Goal: Task Accomplishment & Management: Complete application form

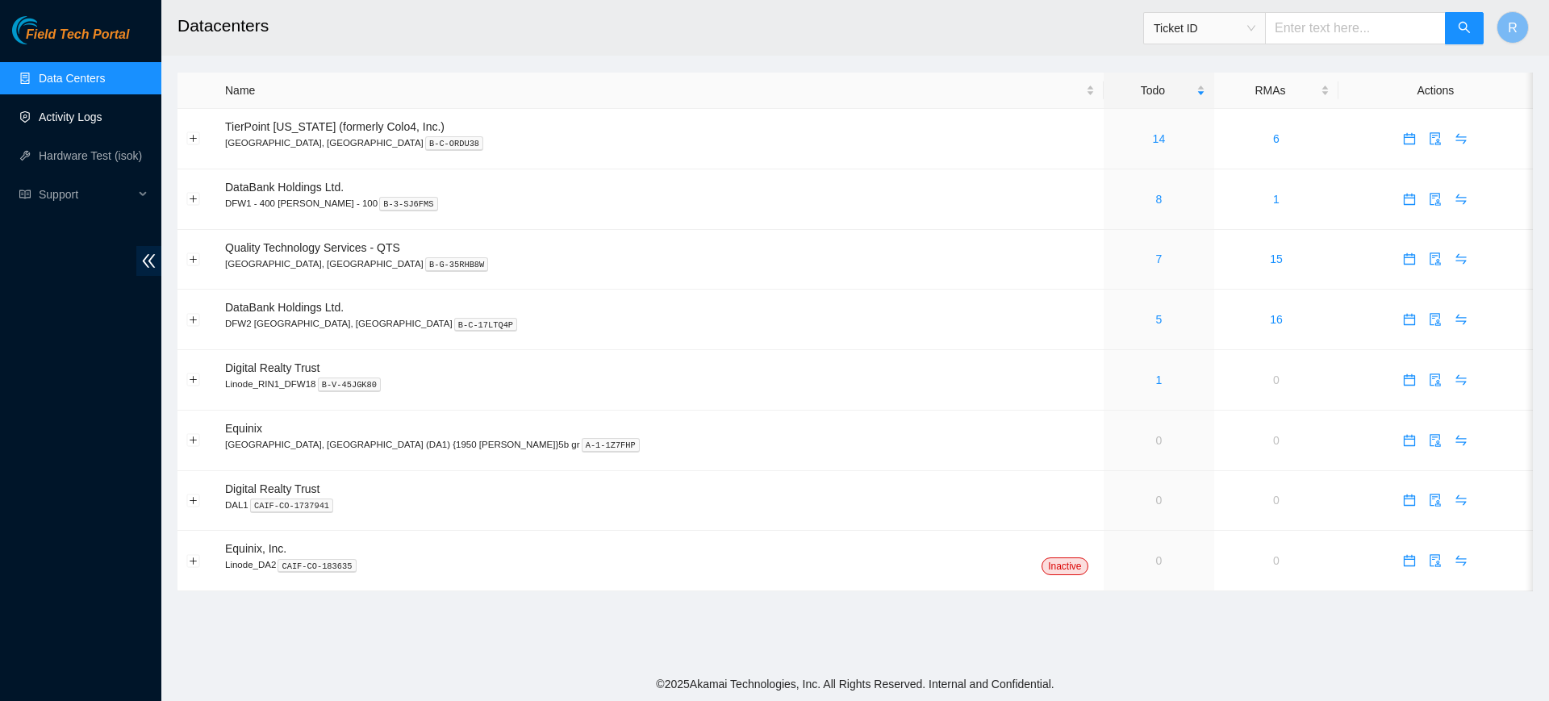
click at [91, 119] on link "Activity Logs" at bounding box center [71, 117] width 64 height 13
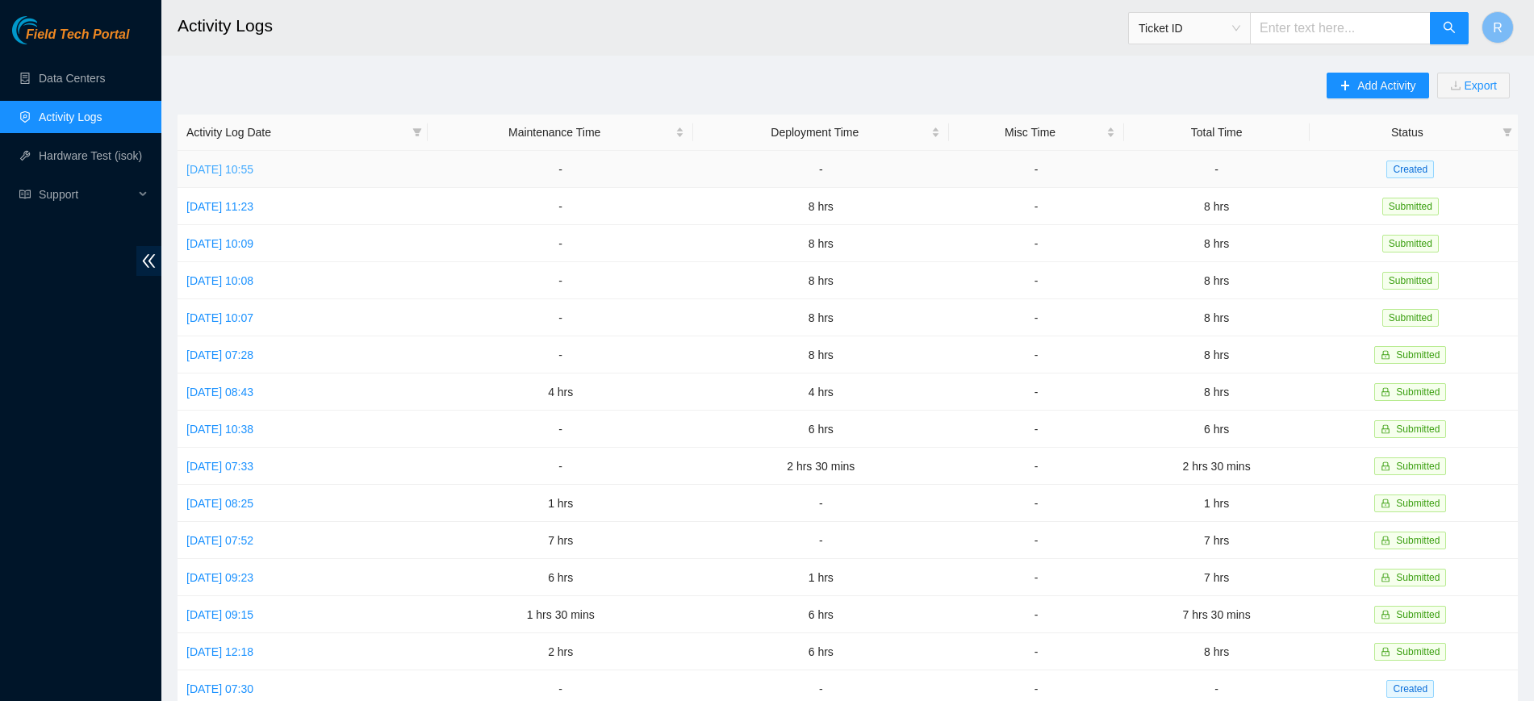
click at [253, 163] on link "Fri, 22 Aug 2025 10:55" at bounding box center [219, 169] width 67 height 13
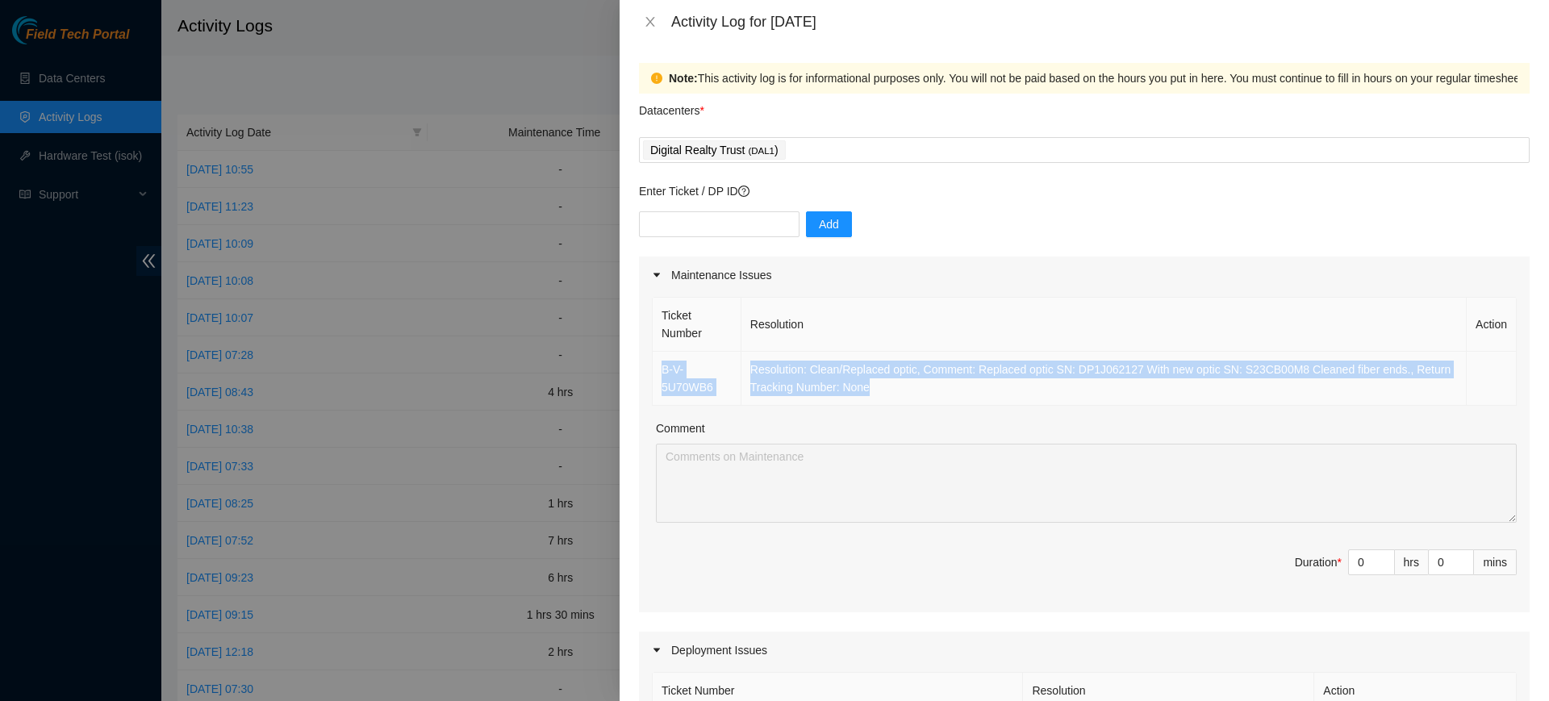
drag, startPoint x: 803, startPoint y: 388, endPoint x: 654, endPoint y: 369, distance: 149.6
click at [654, 369] on tr "B-V-5U70WB6 Resolution: Clean/Replaced optic, Comment: Replaced optic SN: DP1J0…" at bounding box center [1085, 379] width 864 height 54
copy tr "B-V-5U70WB6 Resolution: Clean/Replaced optic, Comment: Replaced optic SN: DP1J0…"
click at [926, 390] on td "Resolution: Clean/Replaced optic, Comment: Replaced optic SN: DP1J062127 With n…" at bounding box center [1103, 379] width 725 height 54
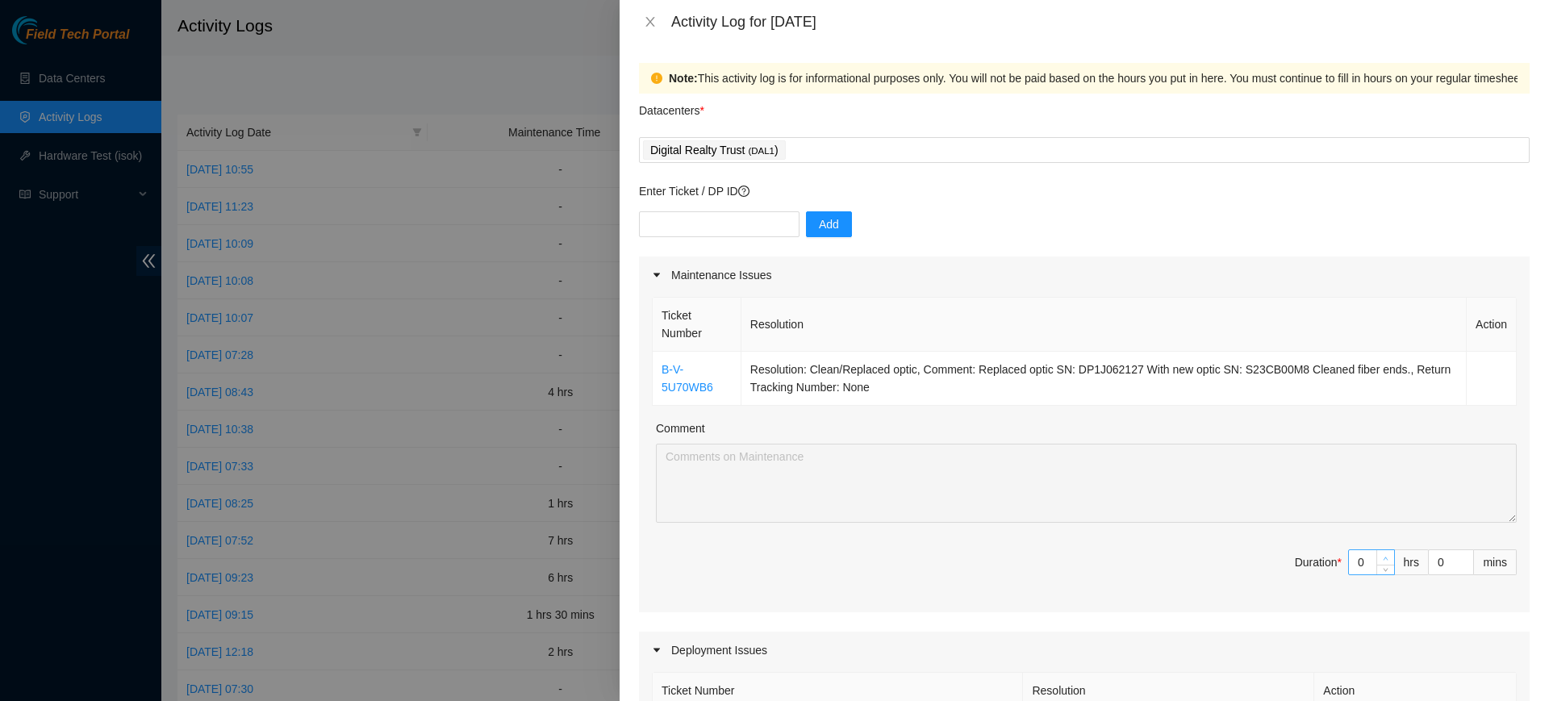
type input "1"
click at [1383, 556] on icon "up" at bounding box center [1386, 559] width 6 height 6
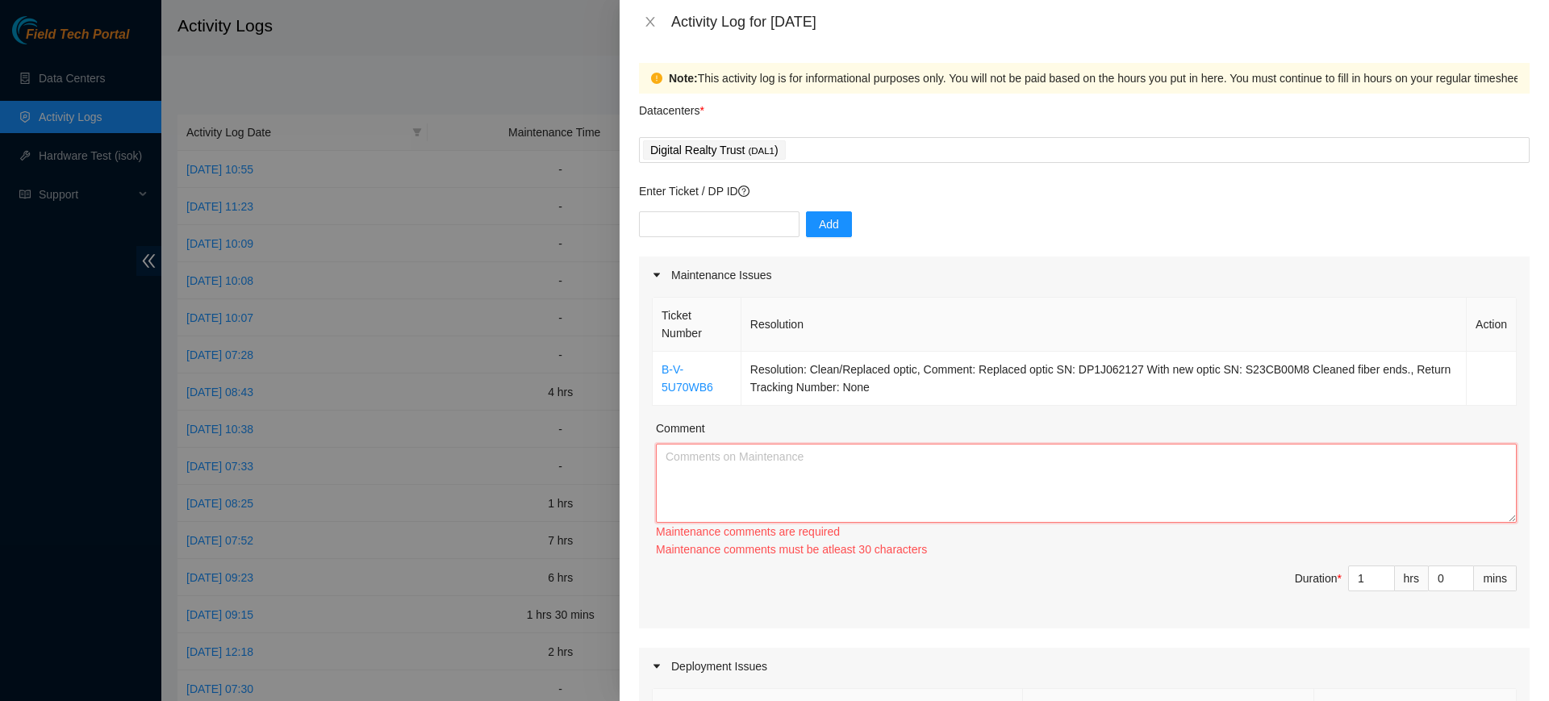
click at [753, 453] on textarea "Comment" at bounding box center [1086, 483] width 861 height 79
paste textarea "B-V-5U70WB6 - Replaced optic SN: DP1J062127 With new optic SN: S23CB00M8 Cleane…"
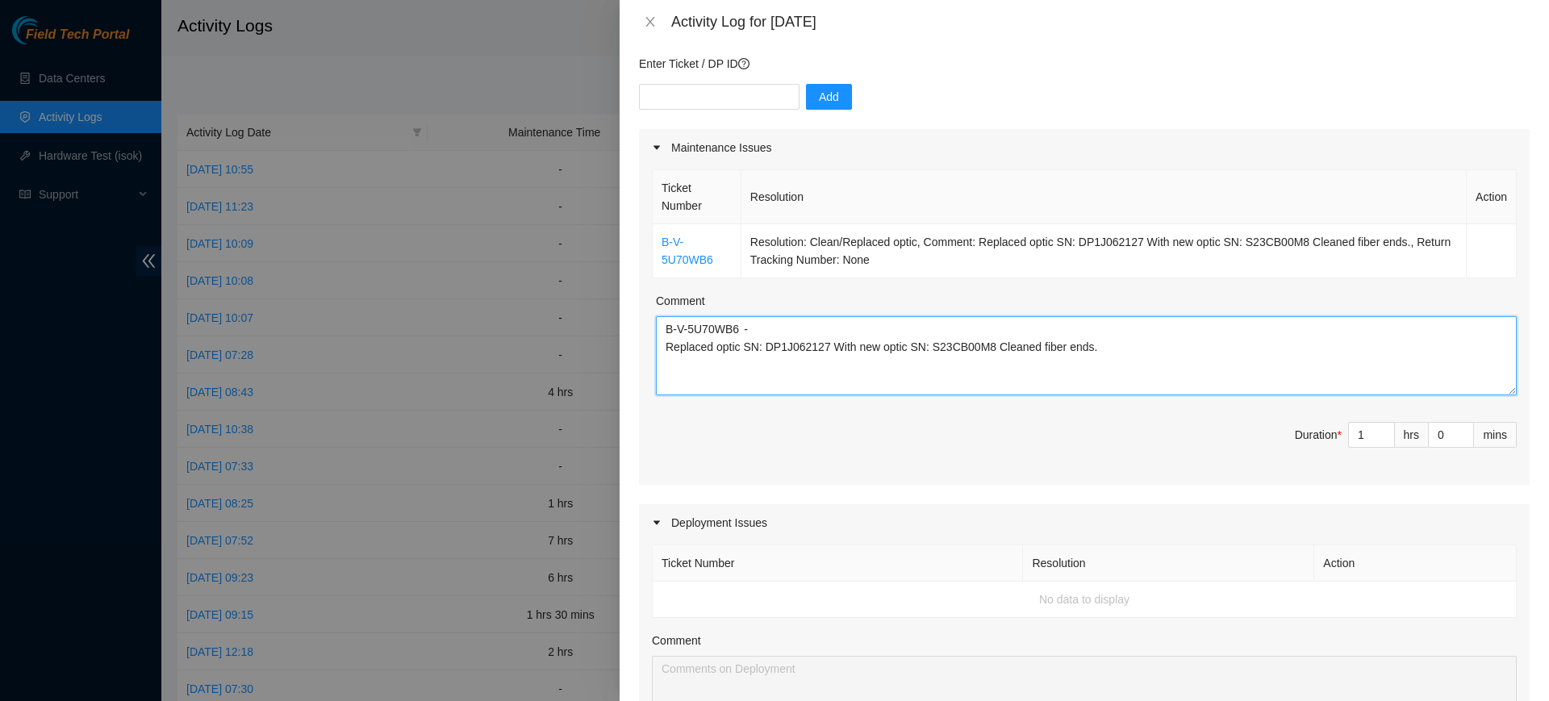
scroll to position [303, 0]
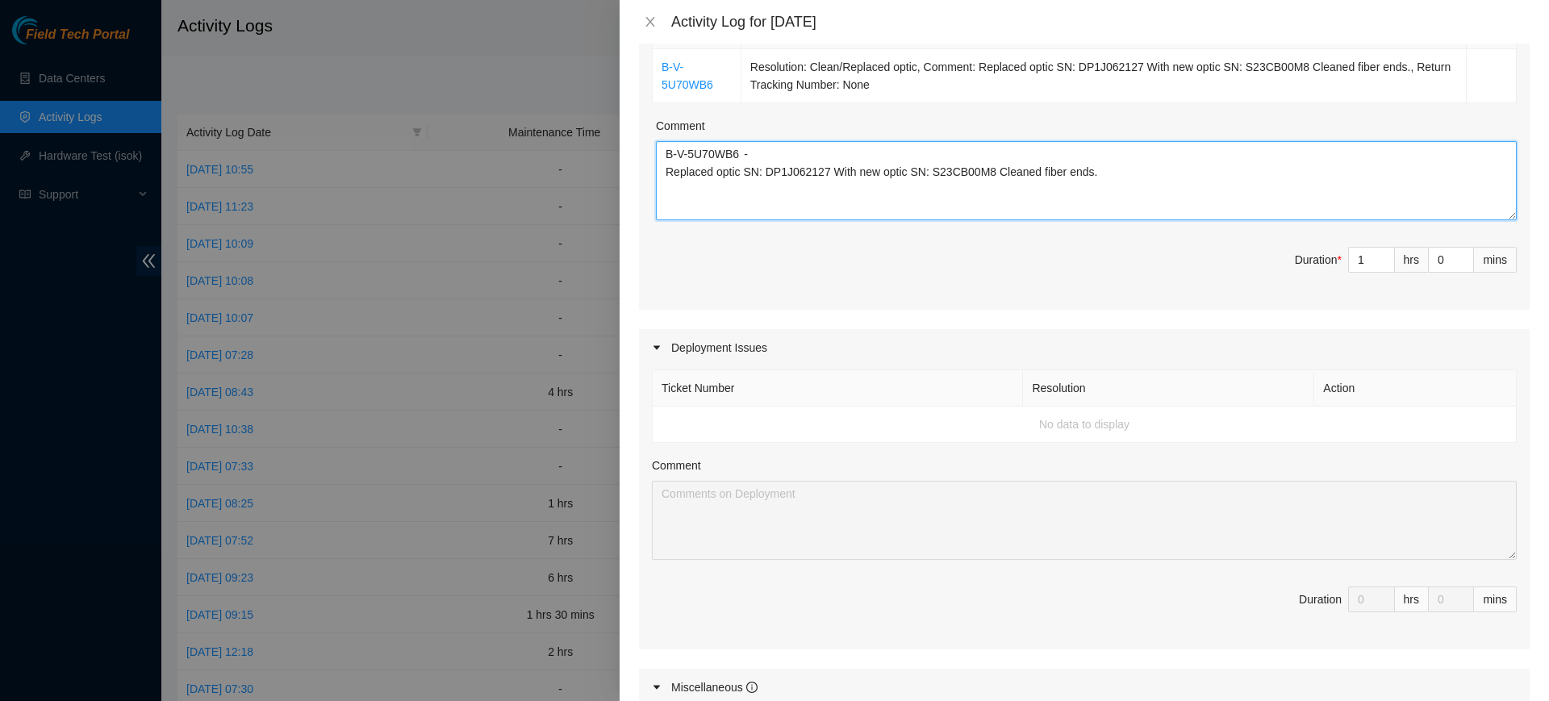
type textarea "B-V-5U70WB6 - Replaced optic SN: DP1J062127 With new optic SN: S23CB00M8 Cleane…"
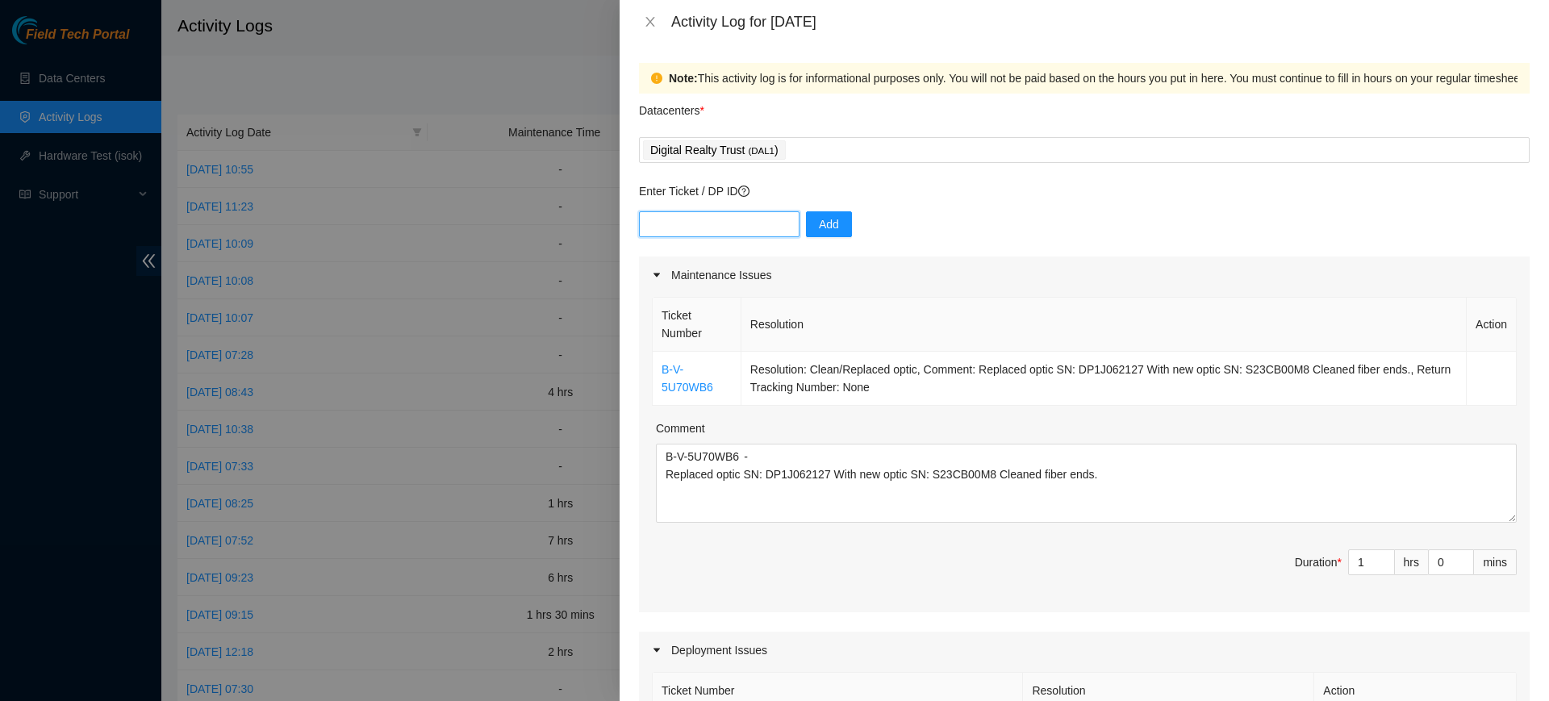
click at [725, 226] on input "text" at bounding box center [719, 224] width 161 height 26
paste input "DP64853"
type input "DP64853"
click at [819, 230] on span "Add" at bounding box center [829, 224] width 20 height 18
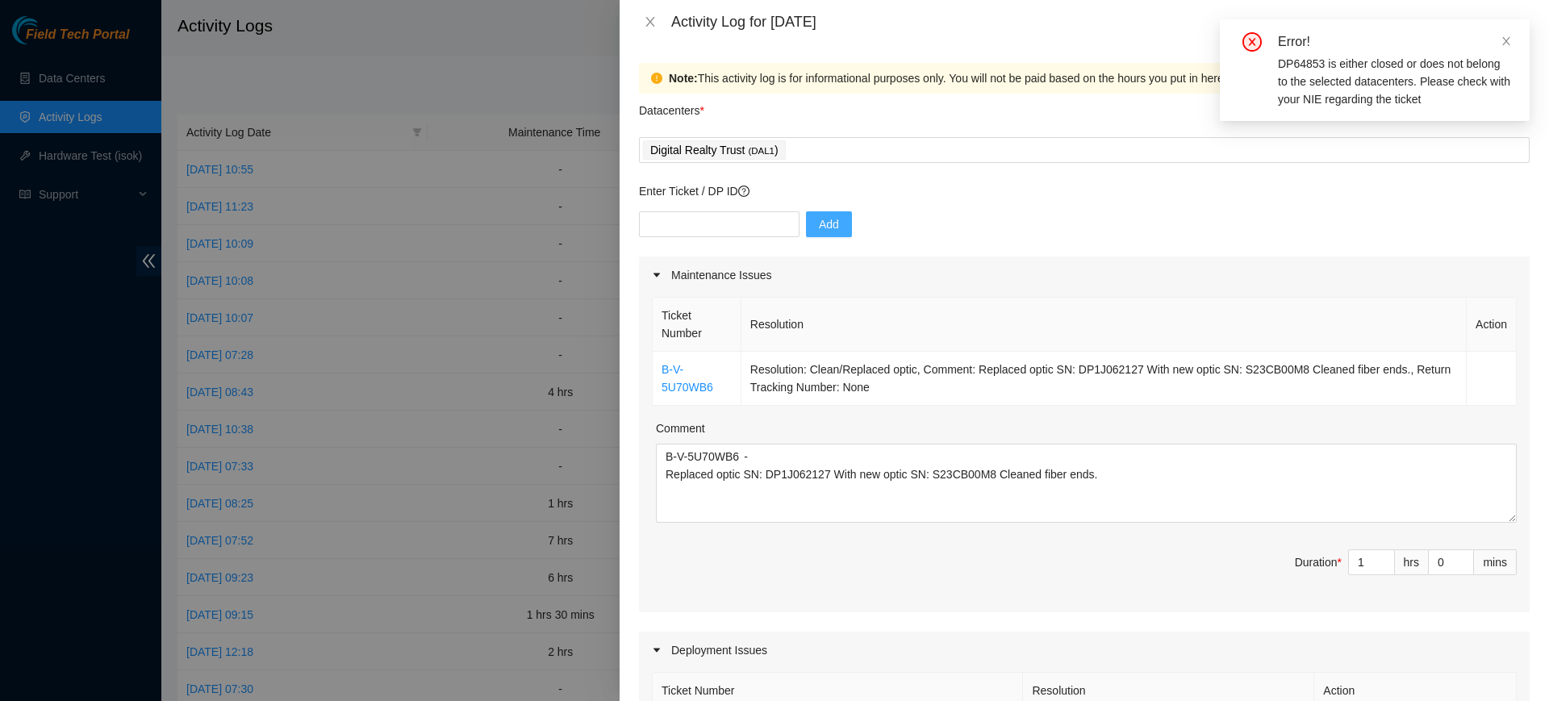
click at [1318, 102] on div "DP64853 is either closed or does not belong to the selected datacenters. Please…" at bounding box center [1394, 81] width 232 height 53
click at [860, 156] on div "Digital Realty Trust ( DAL1 )" at bounding box center [1084, 150] width 883 height 23
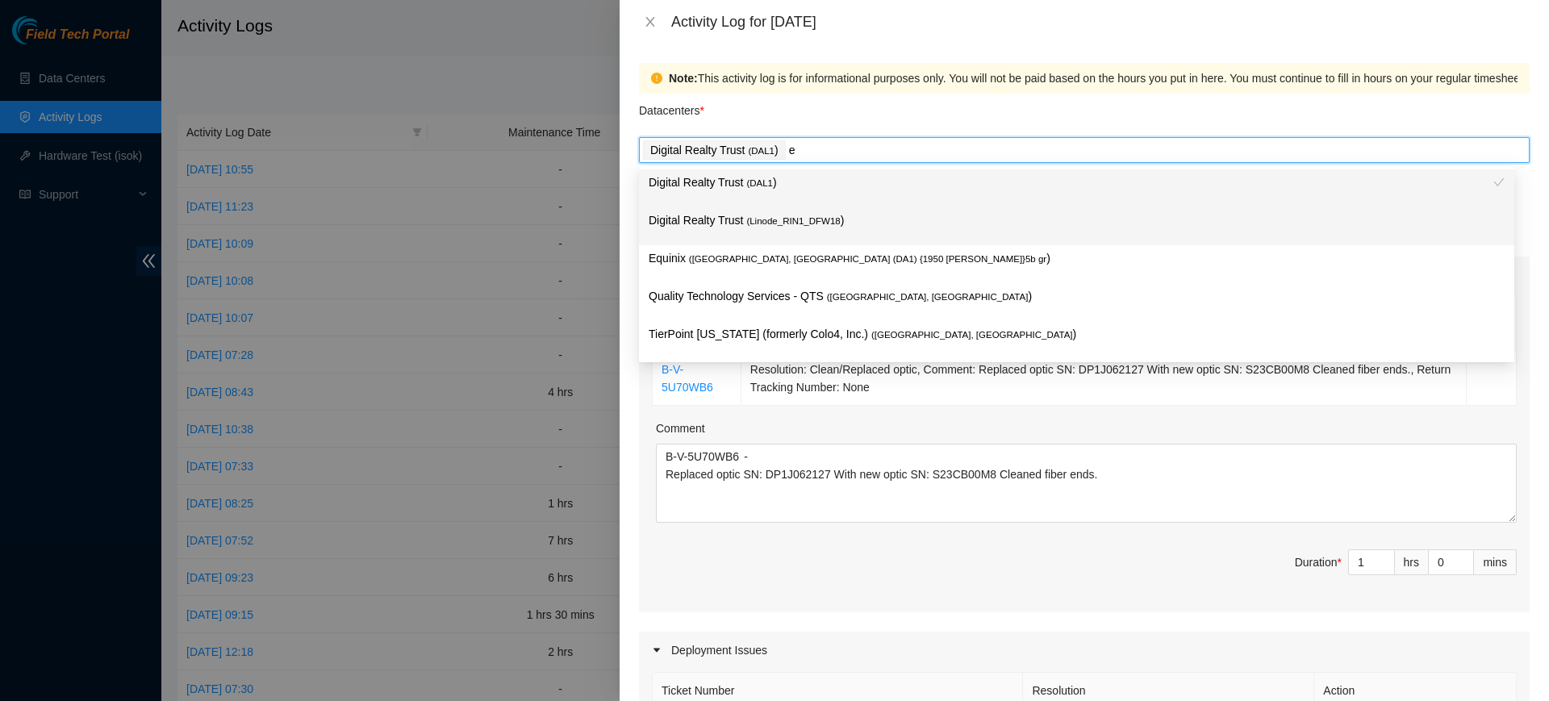
type input "eq"
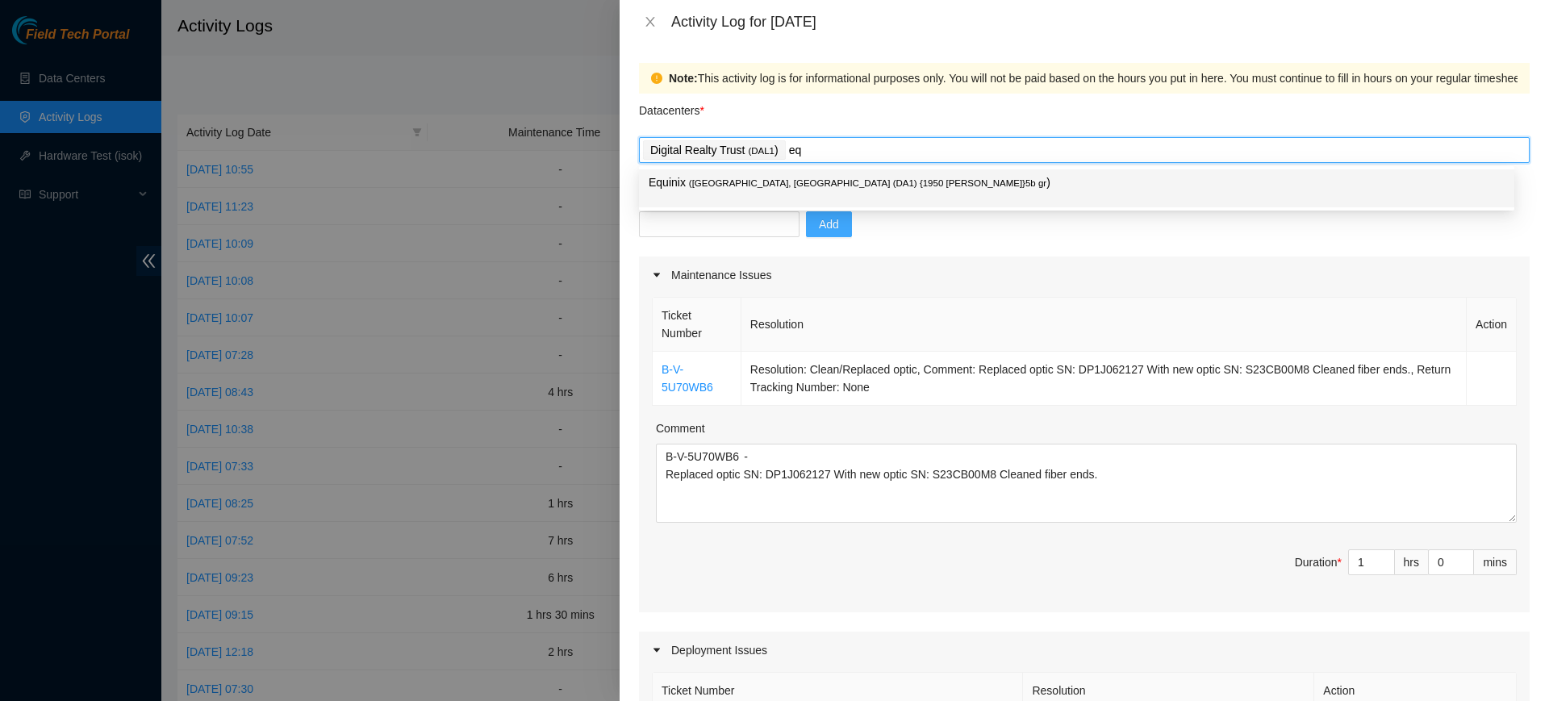
click at [893, 178] on p "Equinix ( Dallas, TX (DA1) {1950 N. Stemmons}5b gr )" at bounding box center [1077, 182] width 856 height 19
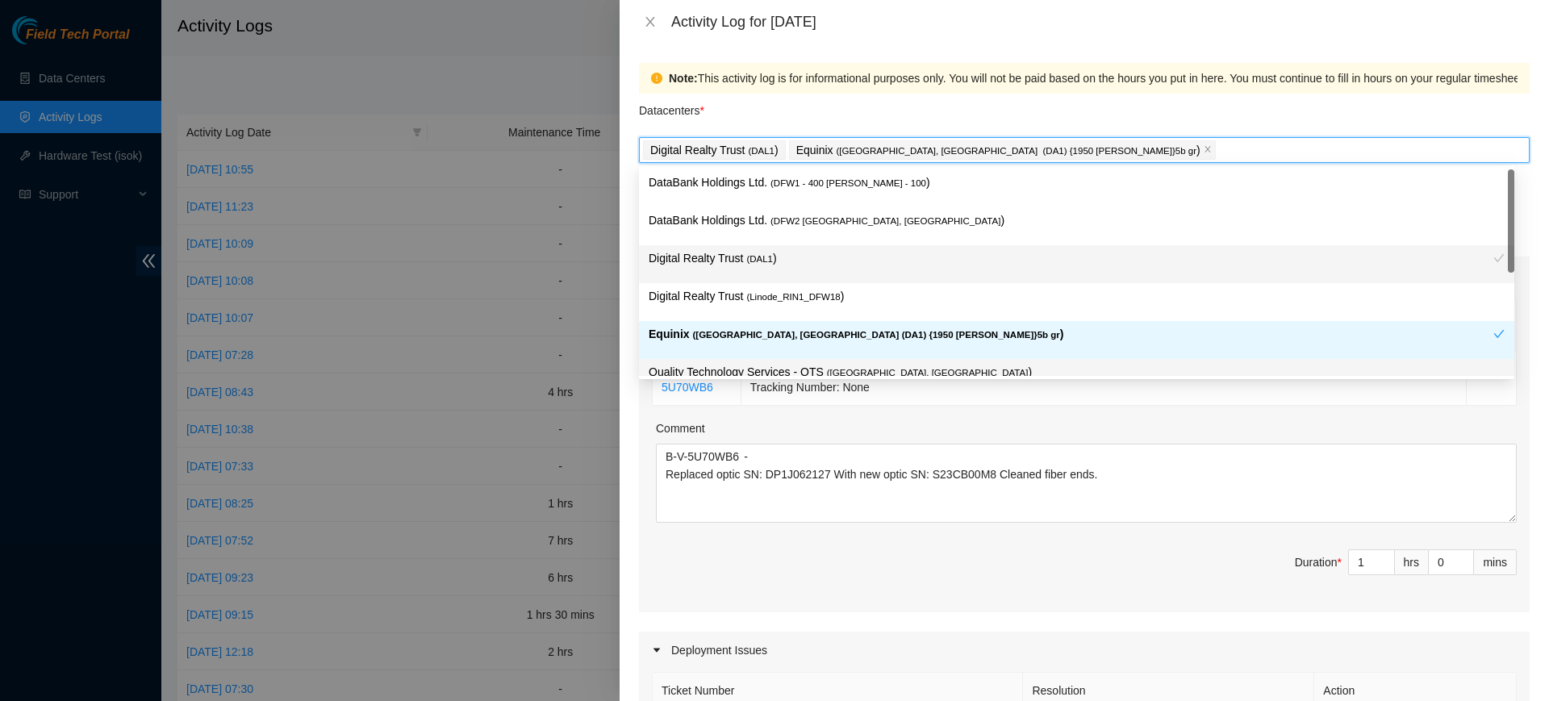
click at [1024, 599] on div "Ticket Number Resolution Action B-V-5U70WB6 Resolution: Clean/Replaced optic, C…" at bounding box center [1084, 453] width 891 height 319
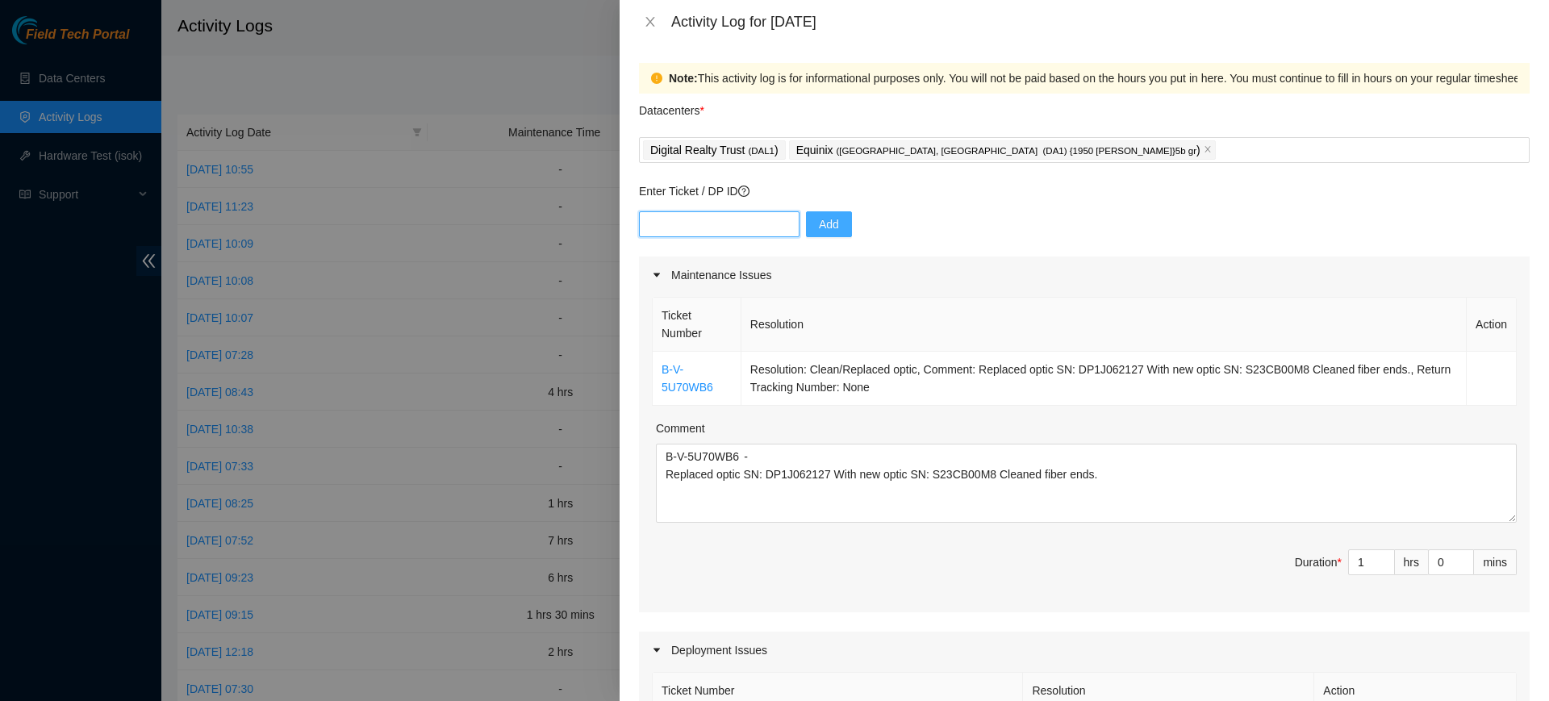
click at [709, 227] on input "text" at bounding box center [719, 224] width 161 height 26
paste input "DP64853"
type input "DP64853"
click at [821, 222] on span "Add" at bounding box center [829, 224] width 20 height 18
click at [726, 223] on input "text" at bounding box center [719, 224] width 161 height 26
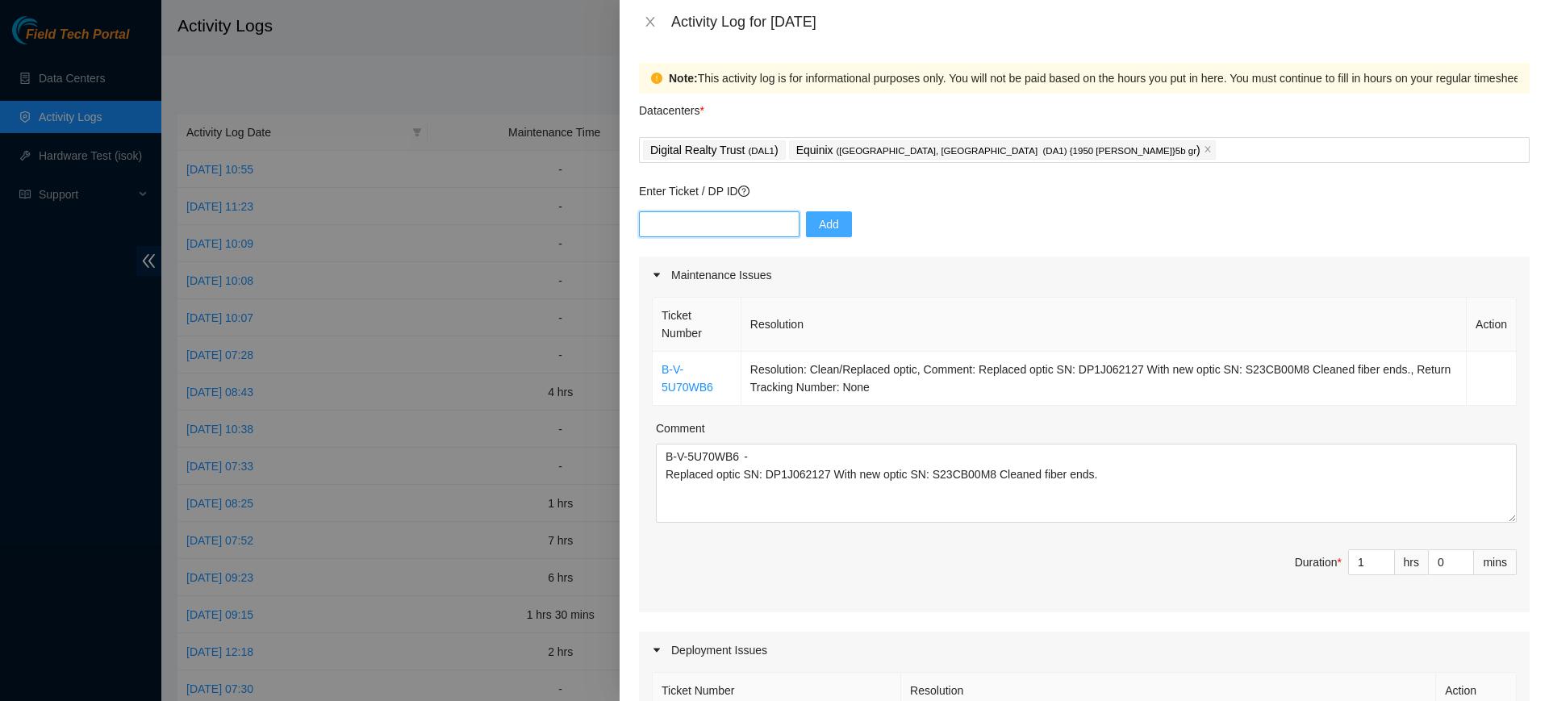
paste input "DP78346"
type input "DP78346"
click at [834, 218] on button "Add" at bounding box center [829, 224] width 46 height 26
click at [749, 226] on input "text" at bounding box center [719, 224] width 161 height 26
paste input "DP78346"
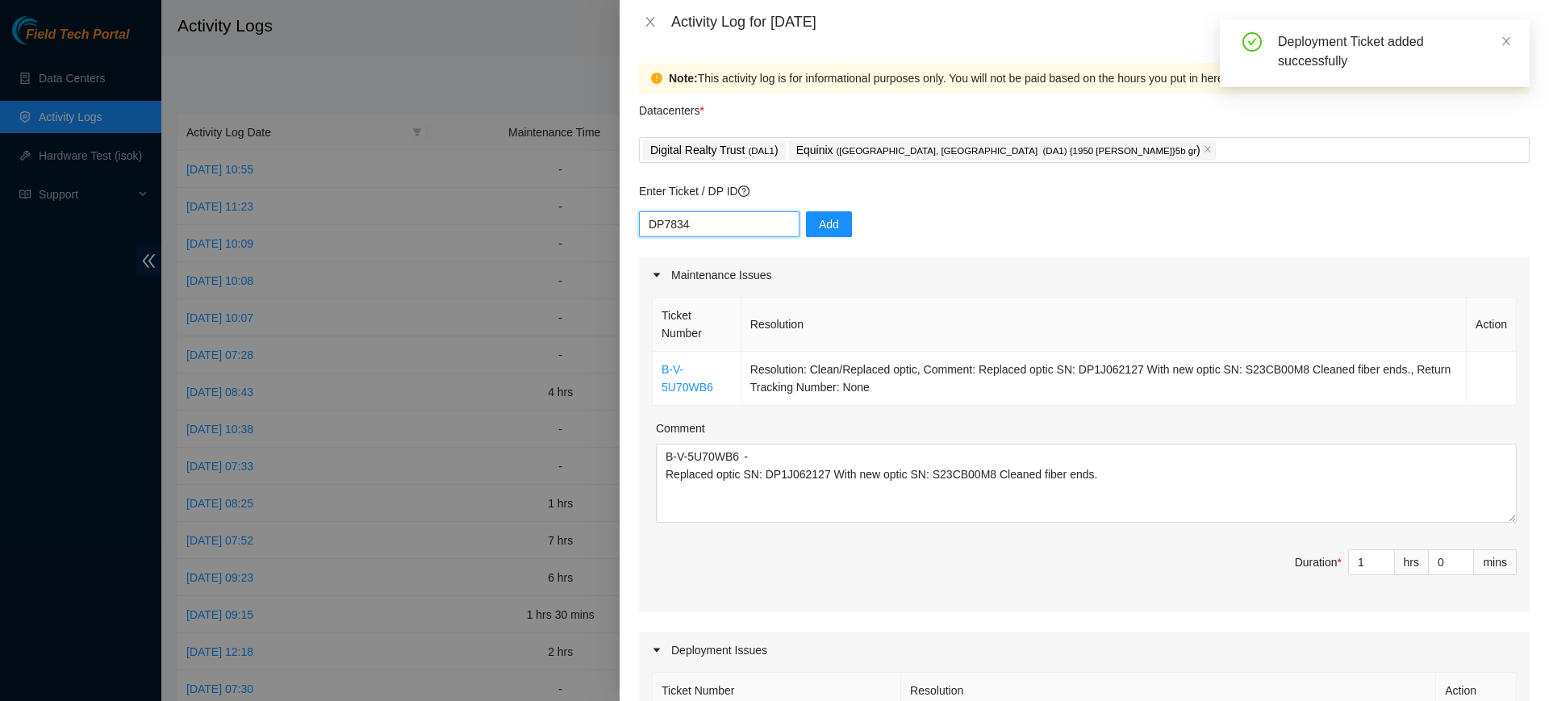
type input "DP78348"
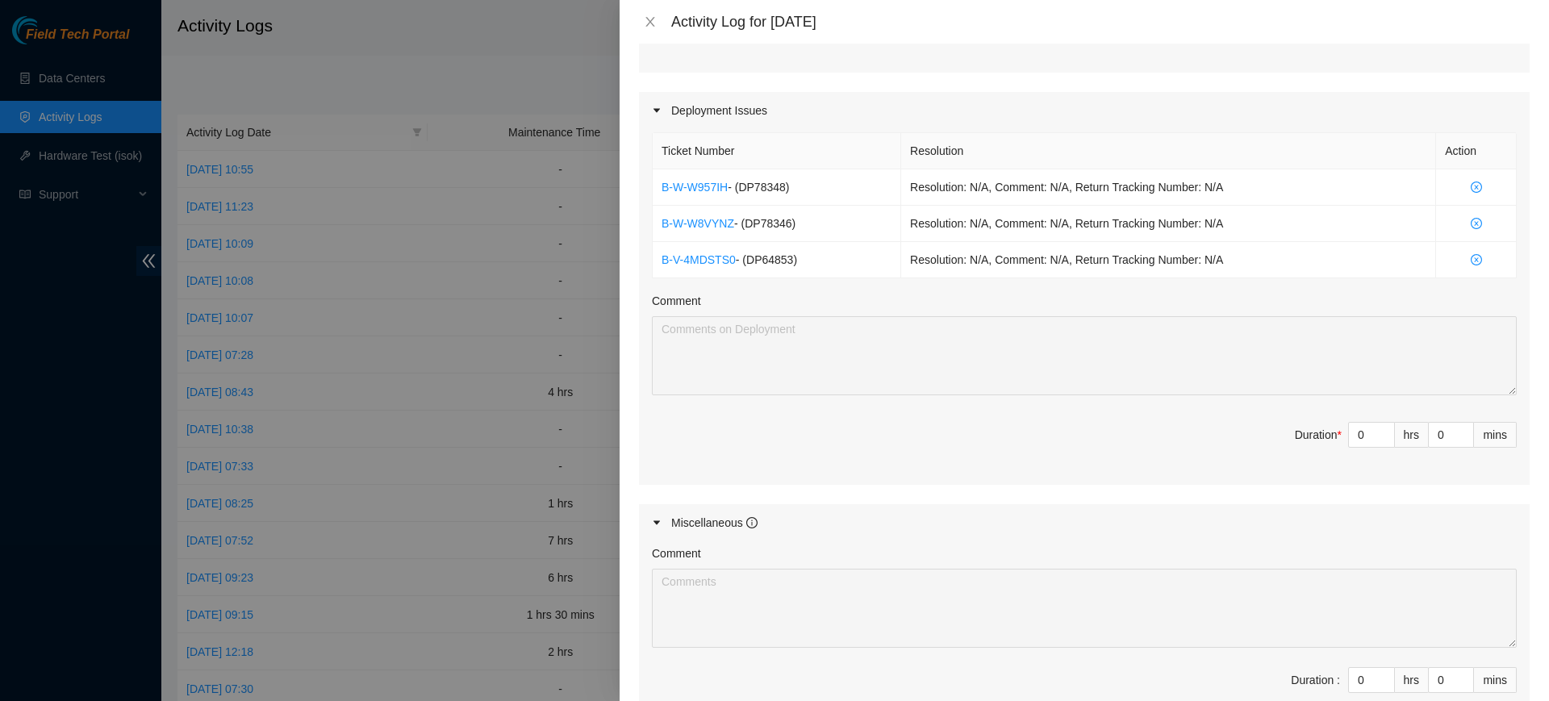
scroll to position [504, 0]
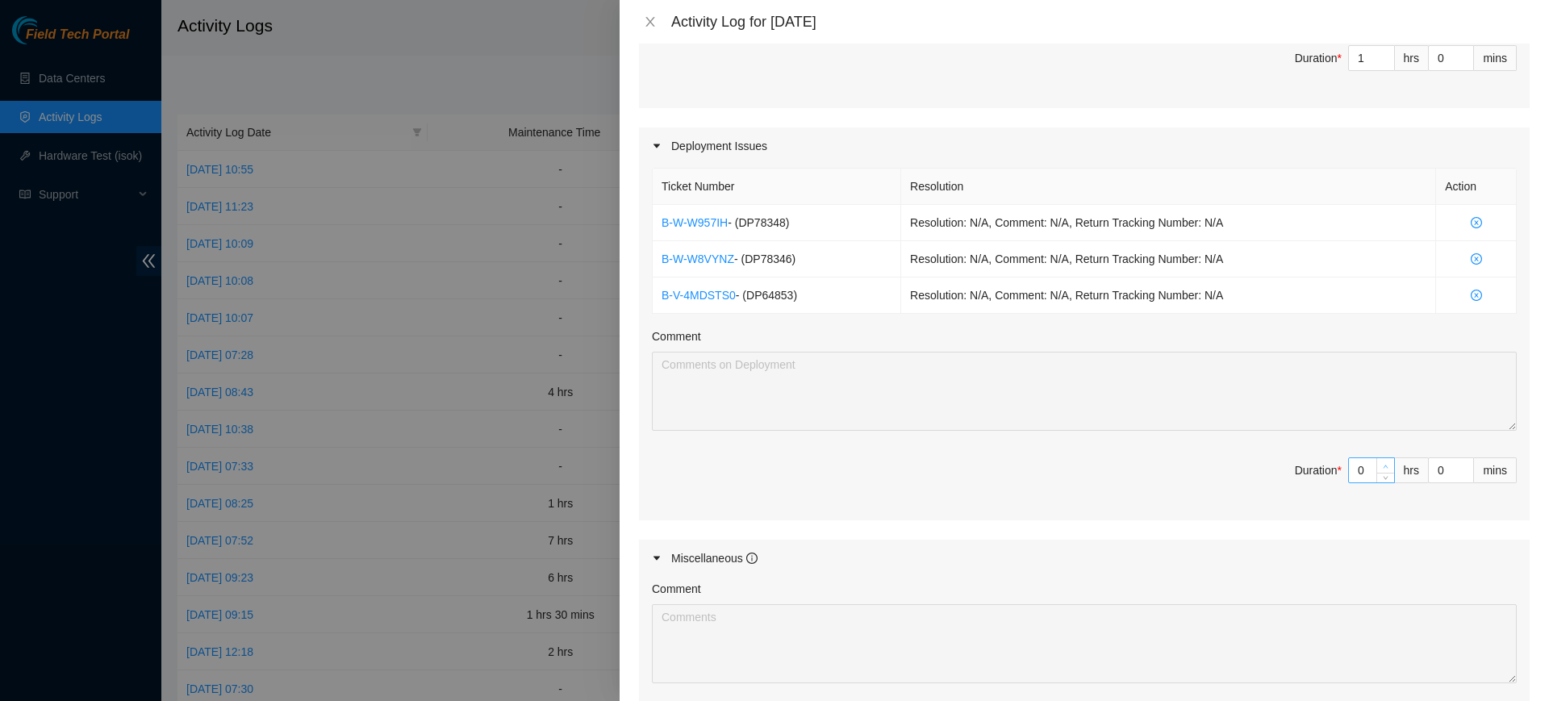
type input "1"
type input "2"
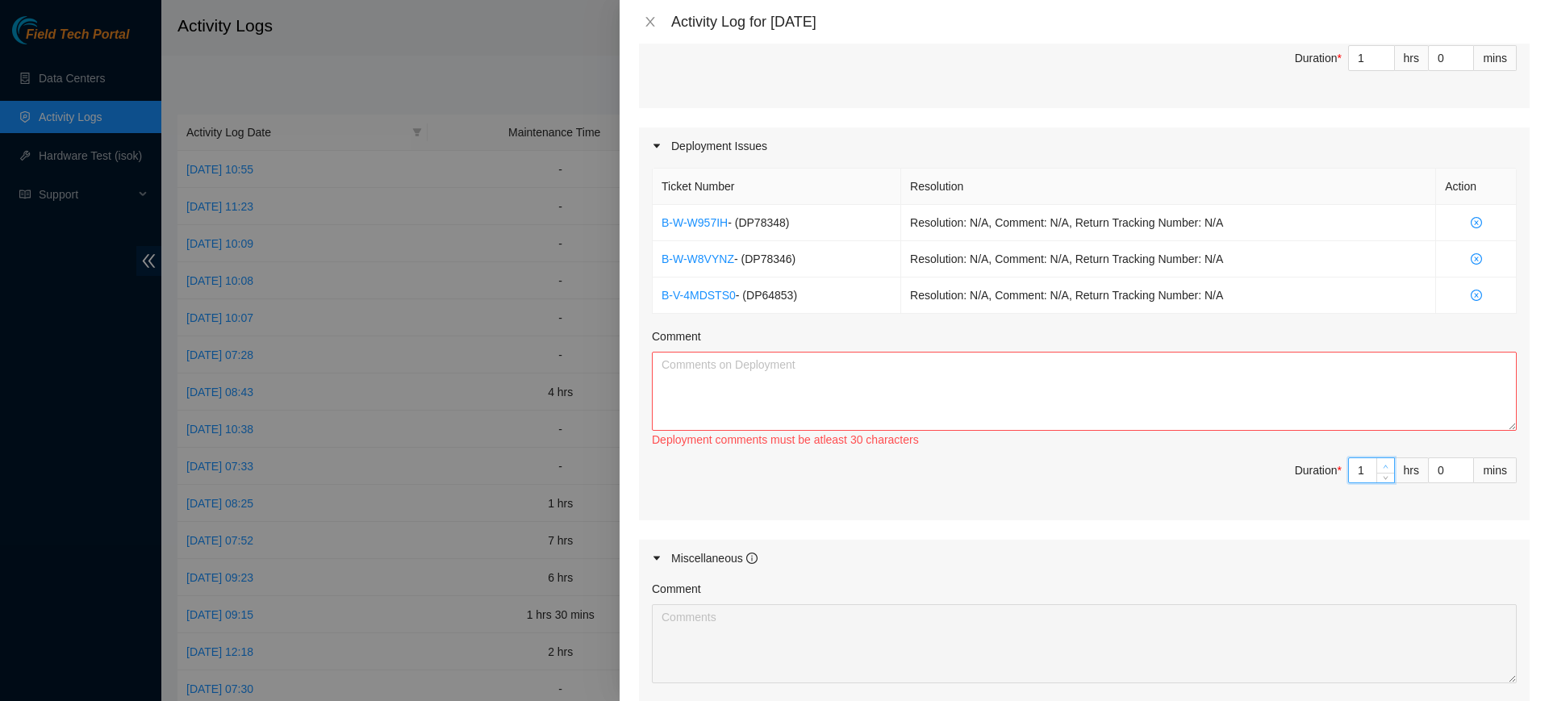
click at [1383, 464] on icon "up" at bounding box center [1386, 467] width 6 height 6
type input "2"
type input "3"
click at [1383, 464] on icon "up" at bounding box center [1386, 467] width 6 height 6
type input "3"
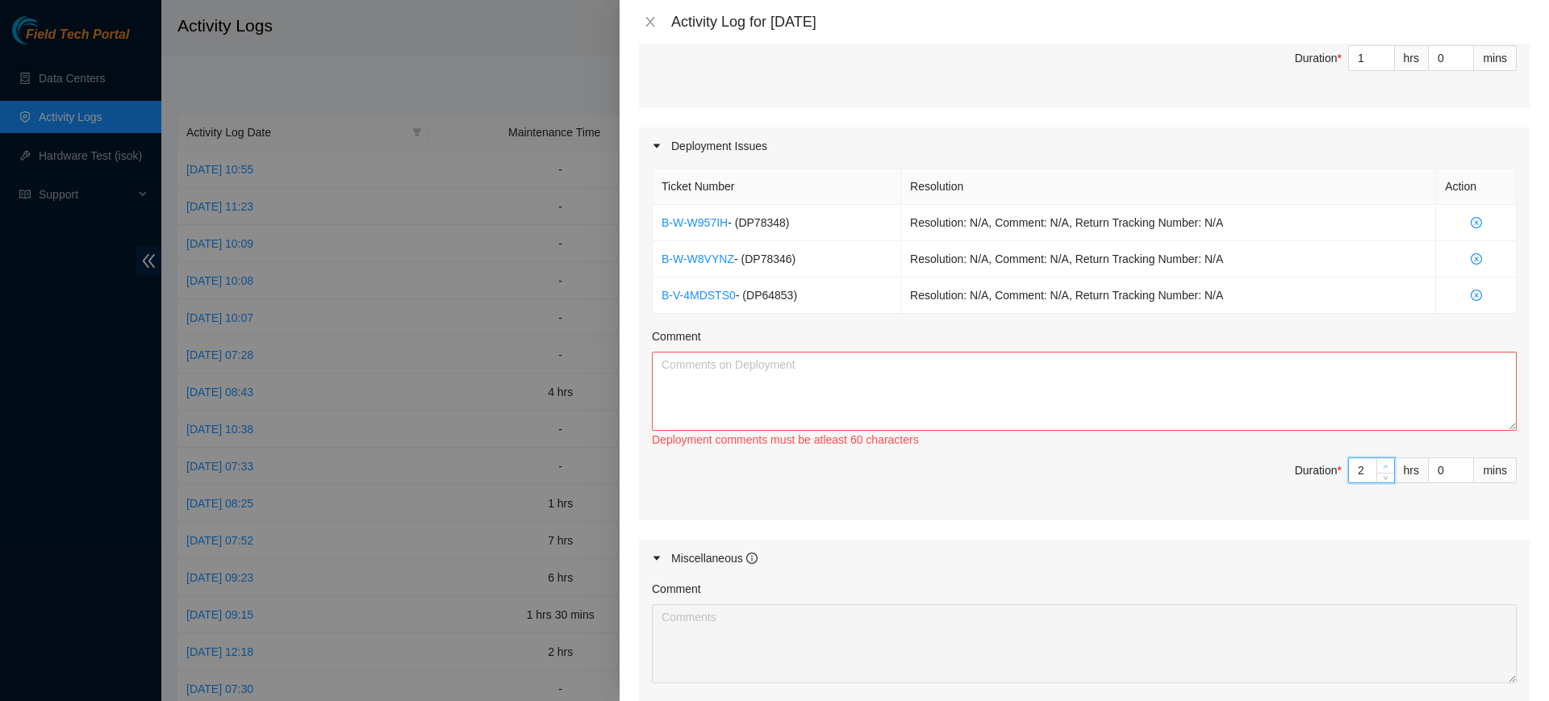
type input "4"
click at [1383, 464] on icon "up" at bounding box center [1386, 467] width 6 height 6
type input "4"
type input "5"
click at [1383, 464] on icon "up" at bounding box center [1386, 467] width 6 height 6
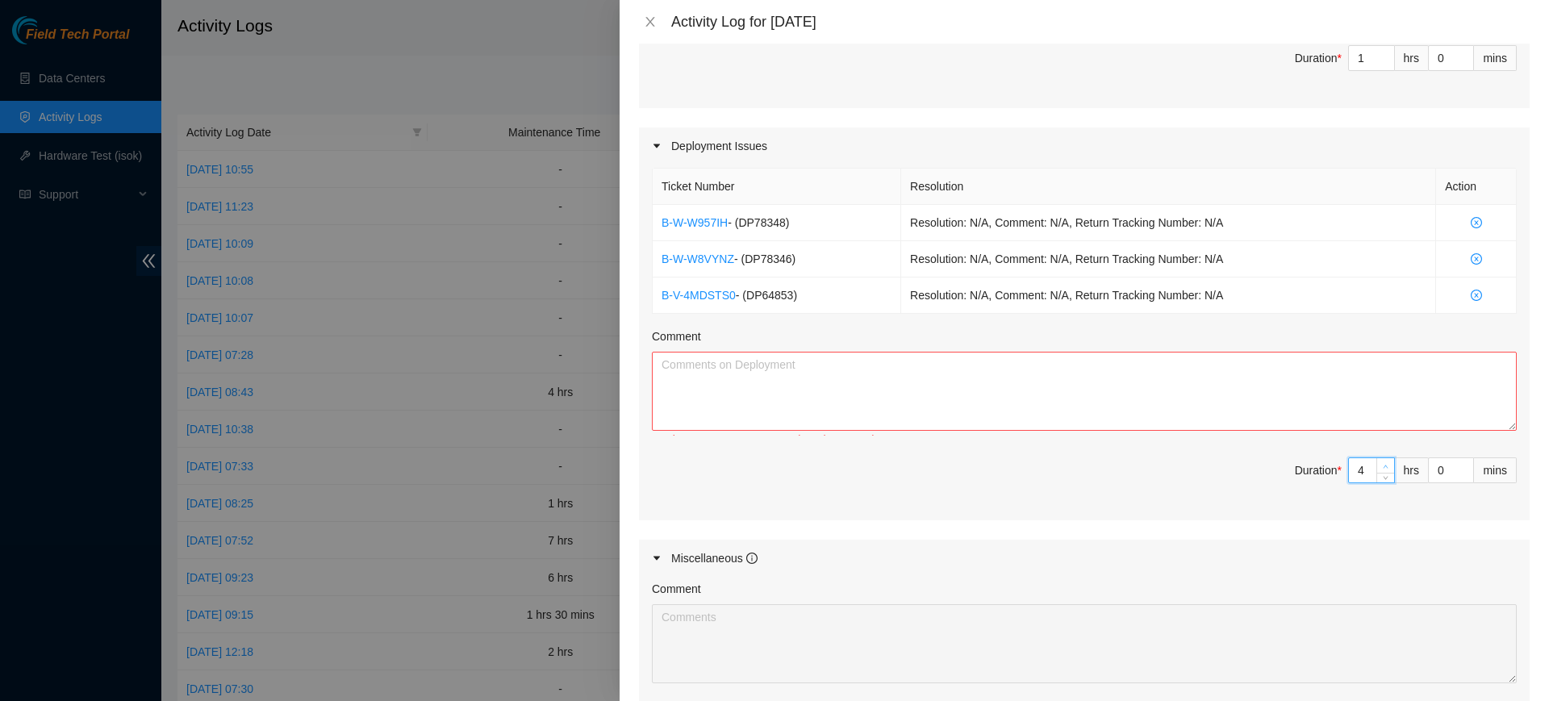
type input "5"
type input "6"
click at [1383, 464] on icon "up" at bounding box center [1386, 467] width 6 height 6
type input "6"
type input "7"
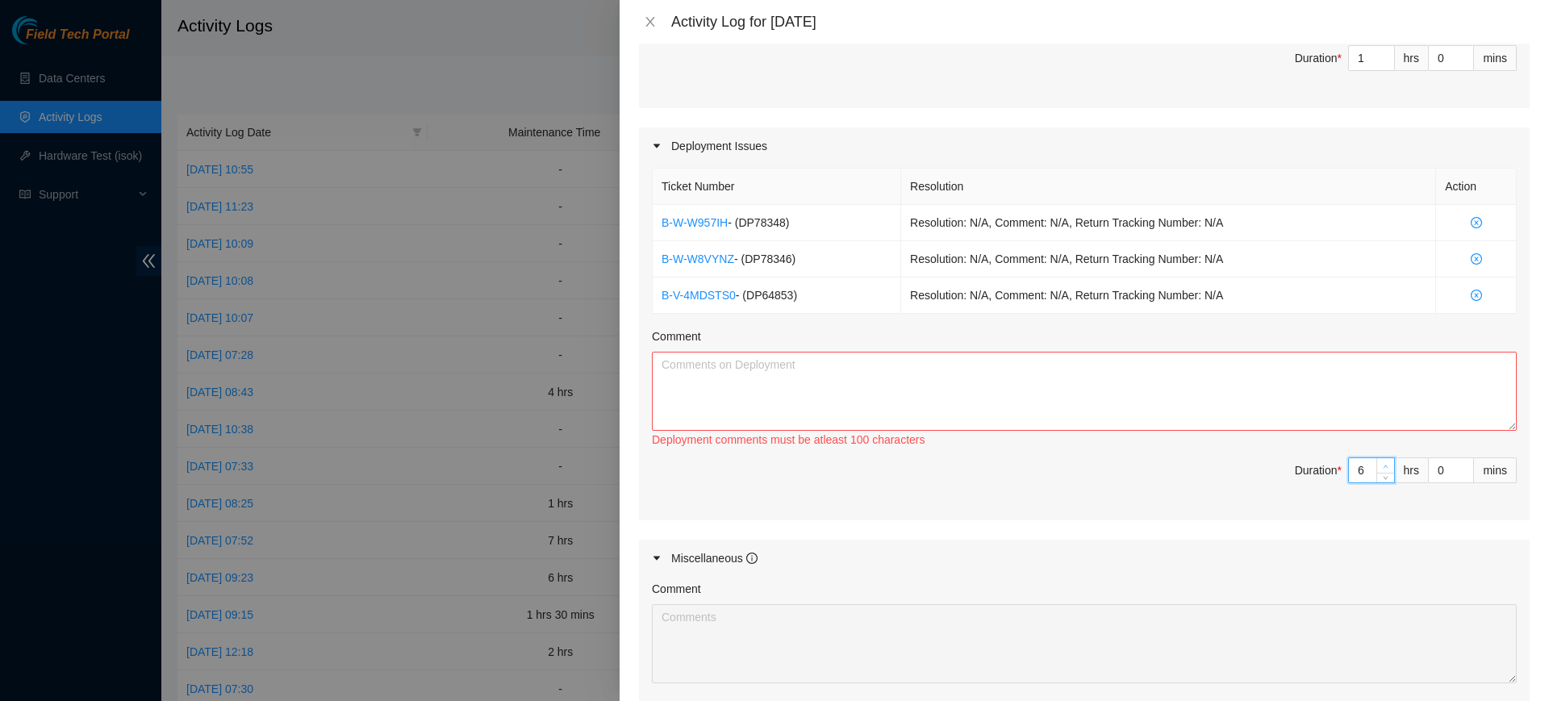
click at [1383, 464] on icon "up" at bounding box center [1386, 467] width 6 height 6
type input "7"
type input "8"
click at [1381, 464] on span "up" at bounding box center [1386, 466] width 10 height 10
click at [805, 375] on textarea "Comment" at bounding box center [1084, 391] width 865 height 79
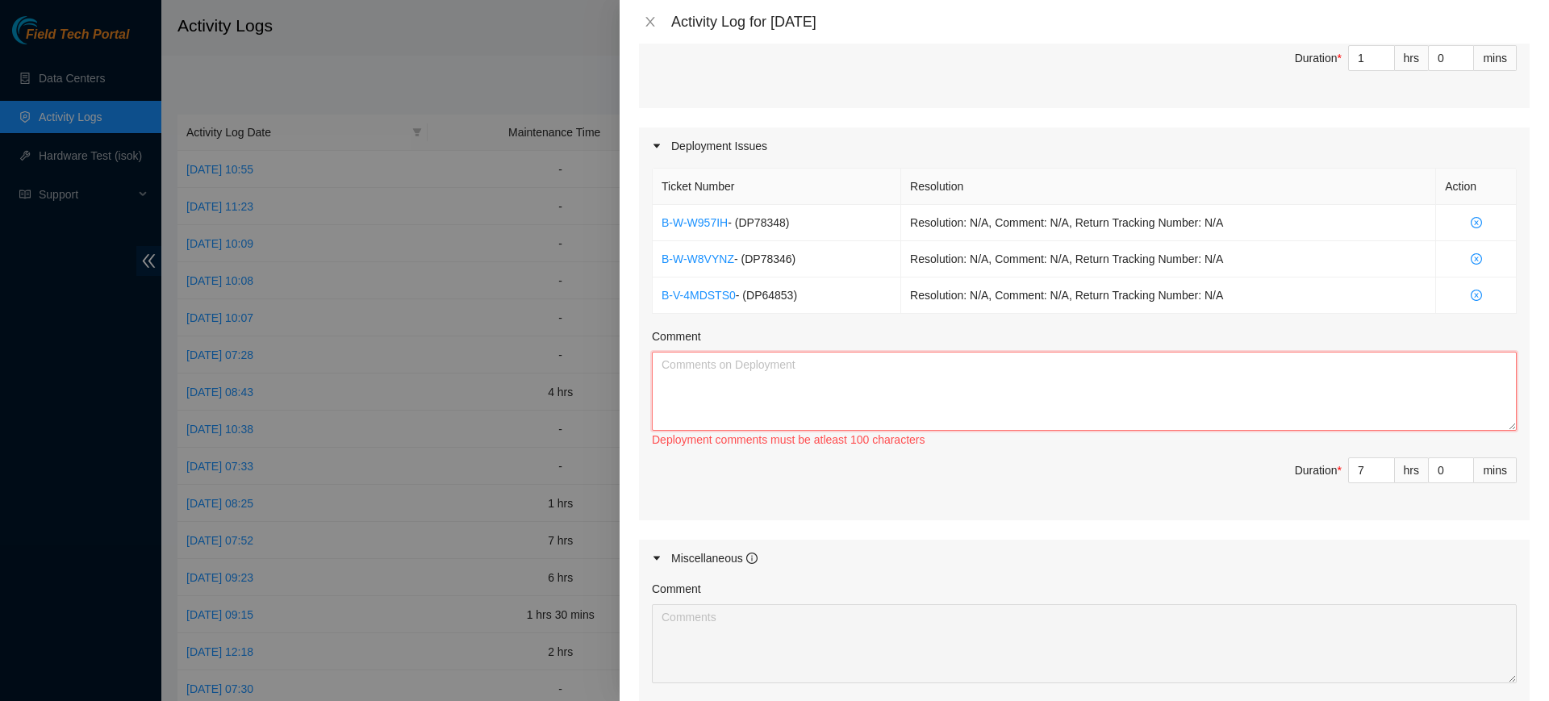
paste textarea "DP64853 - Troubleshot issue with | dfw16 | 195.950 | Equinix | r22.dfw01.icn | …"
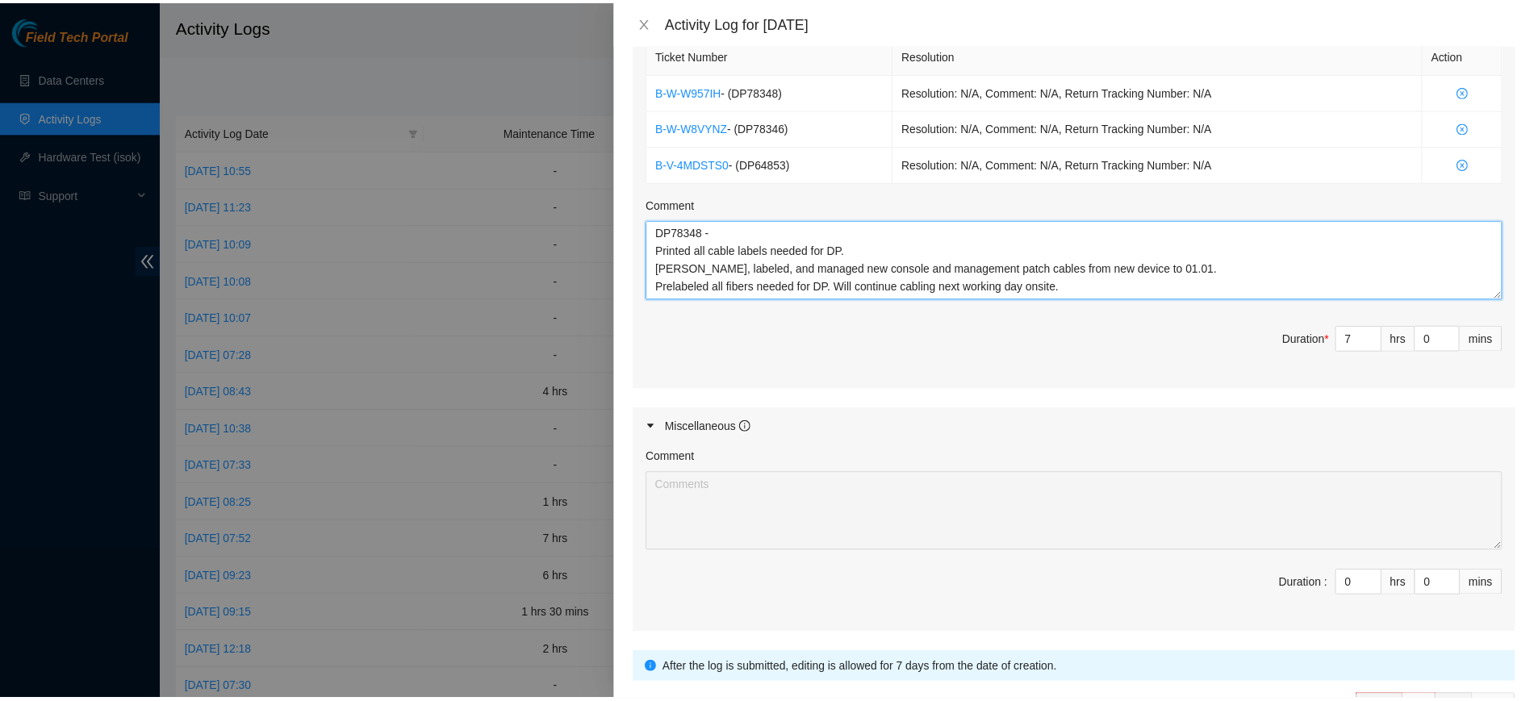
scroll to position [745, 0]
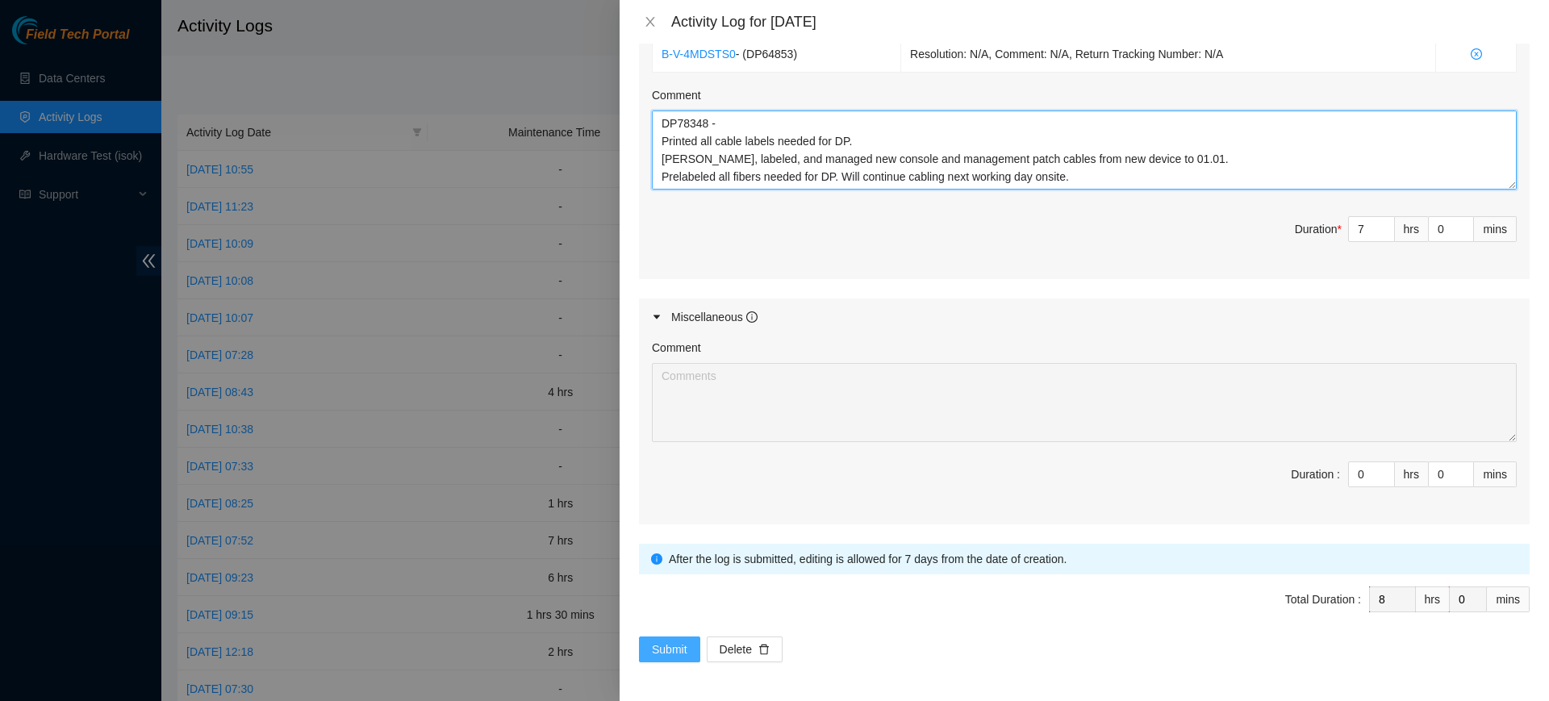
type textarea "DP64853 - Troubleshot issue with | dfw16 | 195.950 | Equinix | r22.dfw01.icn | …"
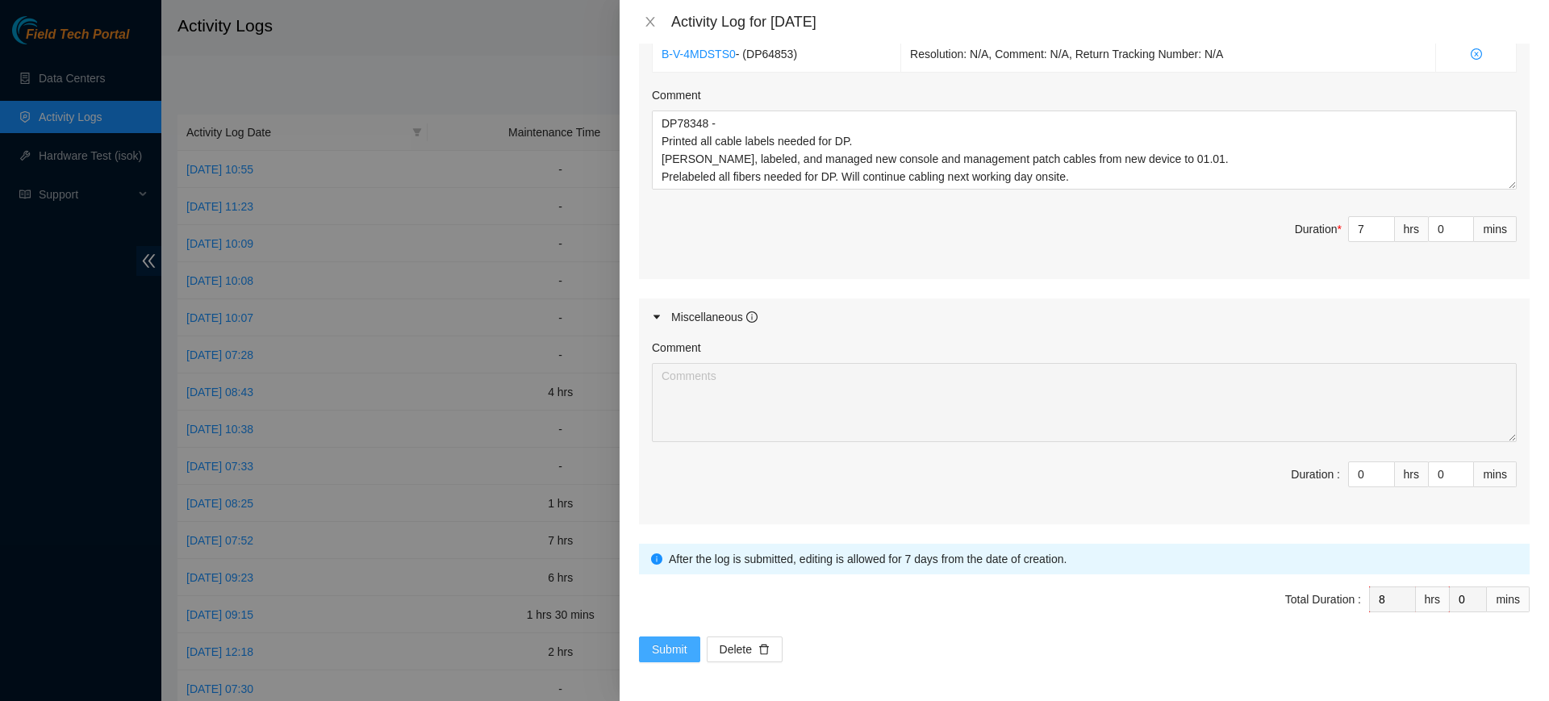
click at [665, 648] on span "Submit" at bounding box center [669, 650] width 35 height 18
